Goal: Navigation & Orientation: Find specific page/section

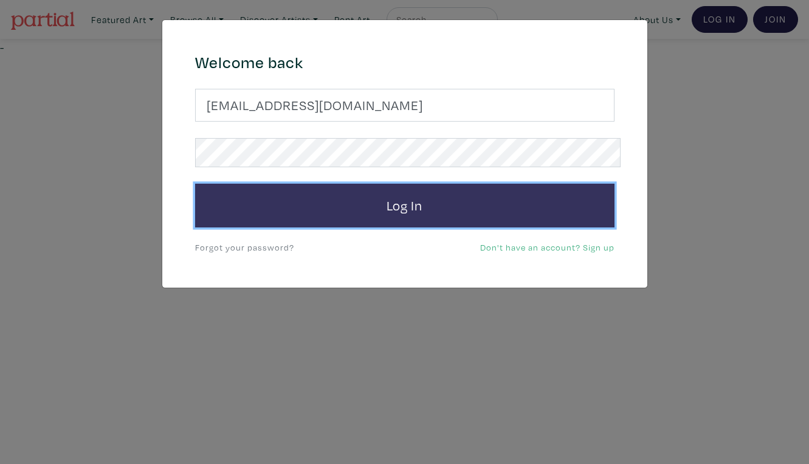
click at [409, 189] on button "Log In" at bounding box center [405, 206] width 420 height 44
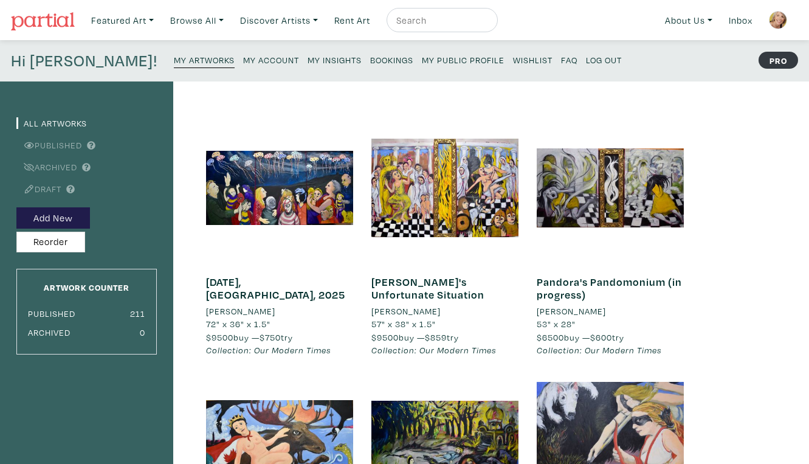
click at [422, 55] on small "My Public Profile" at bounding box center [463, 60] width 83 height 12
